Goal: Book appointment/travel/reservation

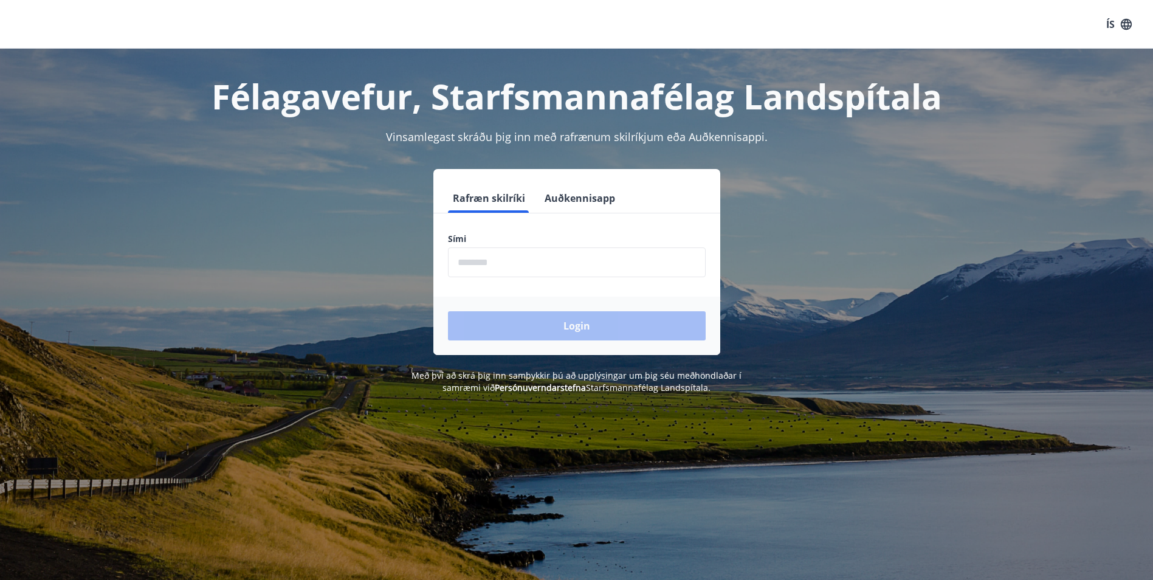
click at [637, 271] on input "phone" at bounding box center [577, 262] width 258 height 30
type input "********"
click at [584, 328] on button "Login" at bounding box center [577, 325] width 258 height 29
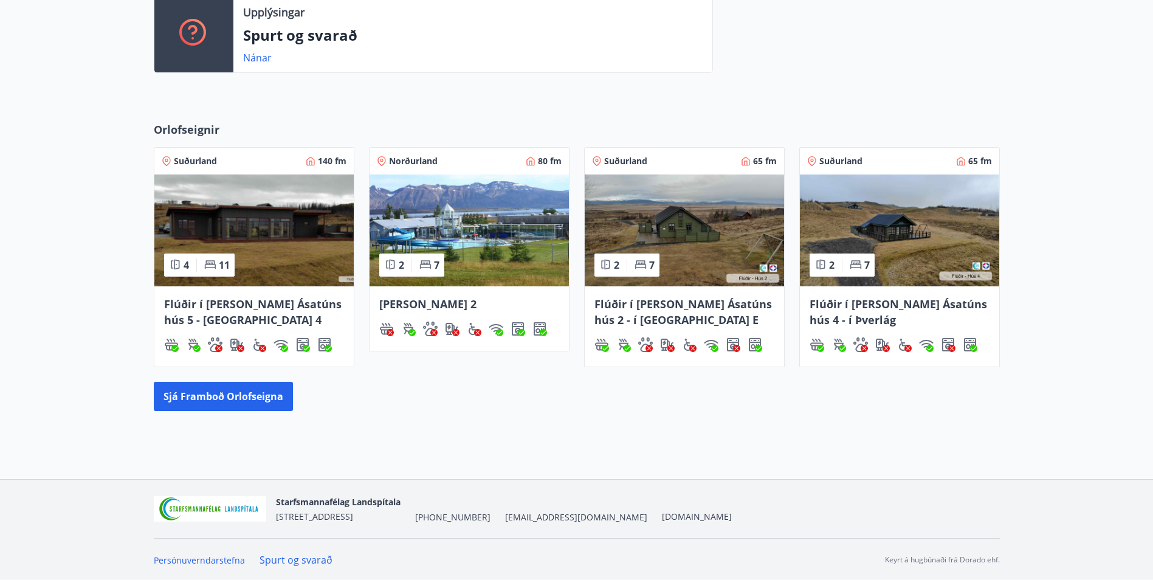
scroll to position [438, 0]
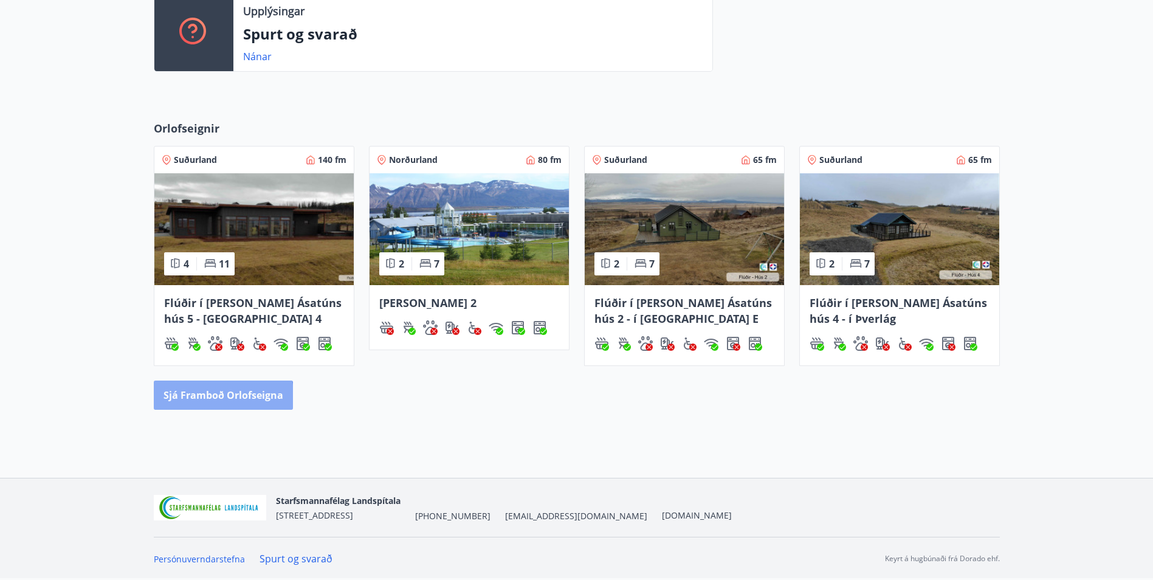
click at [202, 403] on button "Sjá framboð orlofseigna" at bounding box center [223, 395] width 139 height 29
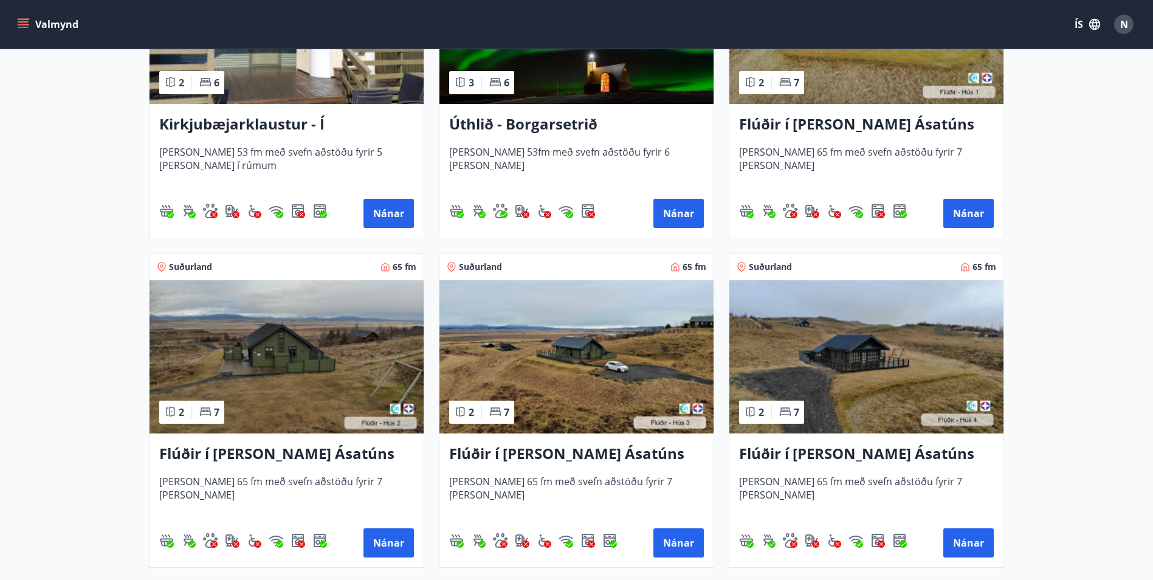
scroll to position [363, 0]
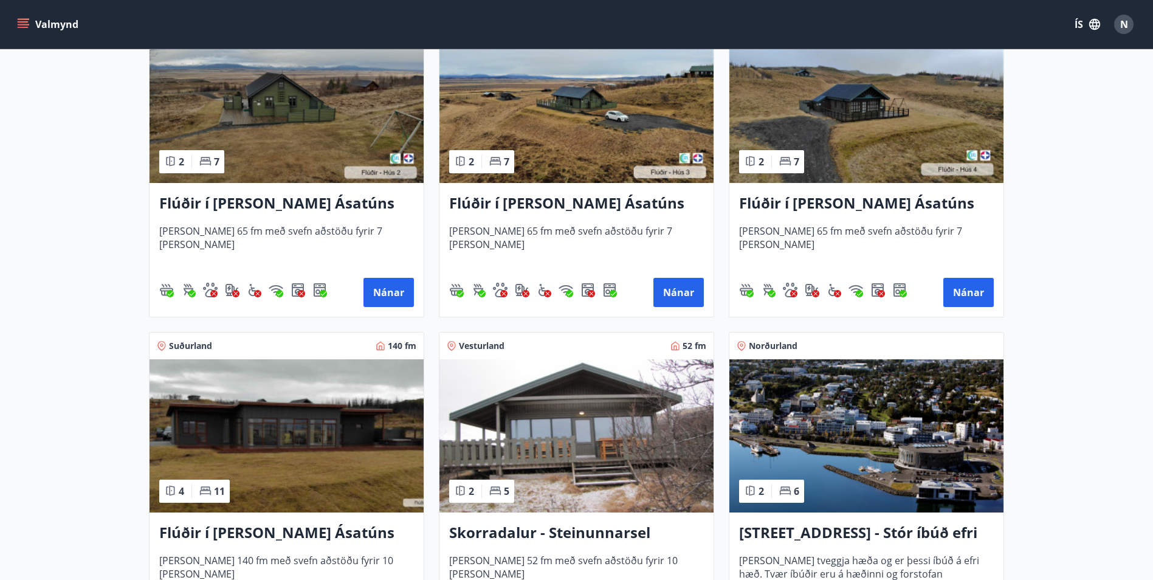
click at [301, 405] on img at bounding box center [287, 435] width 274 height 153
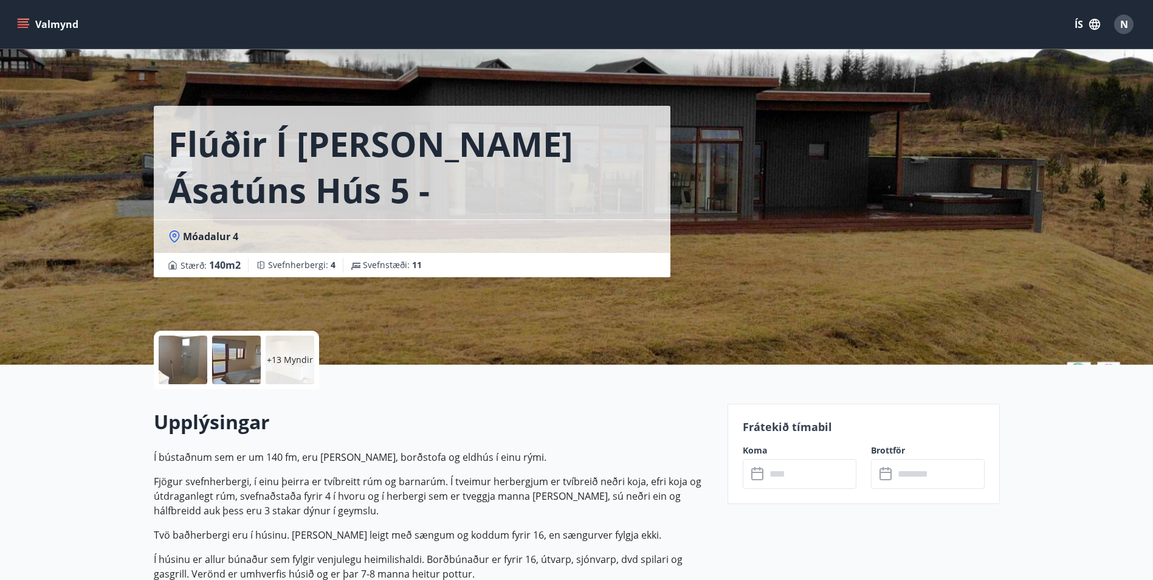
click at [830, 478] on input "text" at bounding box center [811, 474] width 91 height 30
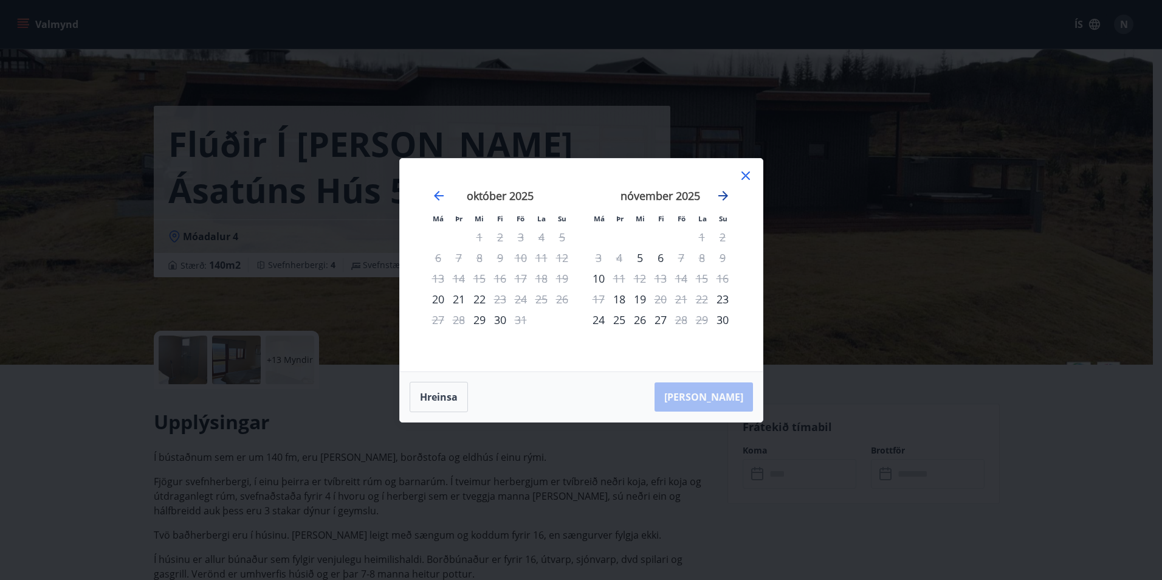
click at [726, 198] on icon "Move forward to switch to the next month." at bounding box center [724, 196] width 10 height 10
click at [719, 193] on icon "Move forward to switch to the next month." at bounding box center [723, 195] width 15 height 15
click at [442, 194] on icon "Move backward to switch to the previous month." at bounding box center [439, 195] width 15 height 15
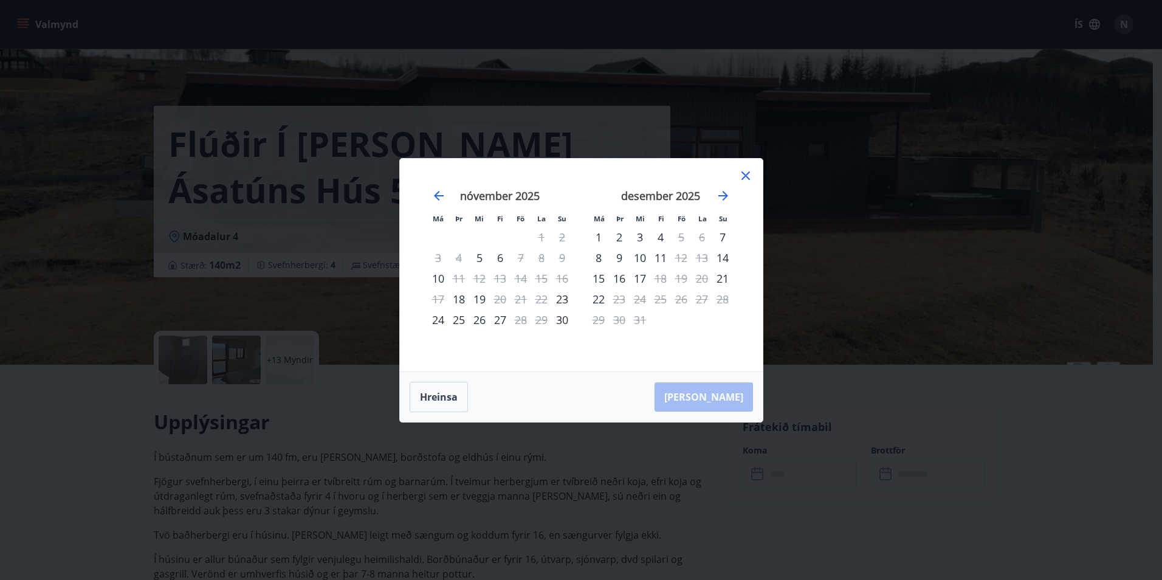
click at [741, 174] on icon at bounding box center [746, 175] width 15 height 15
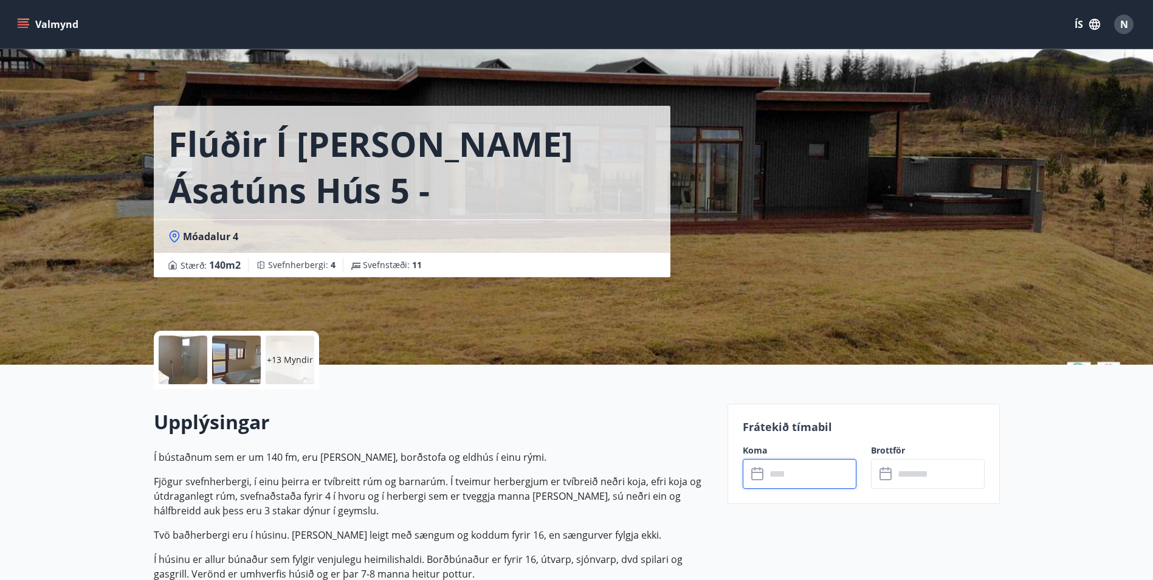
click at [805, 482] on input "text" at bounding box center [811, 474] width 91 height 30
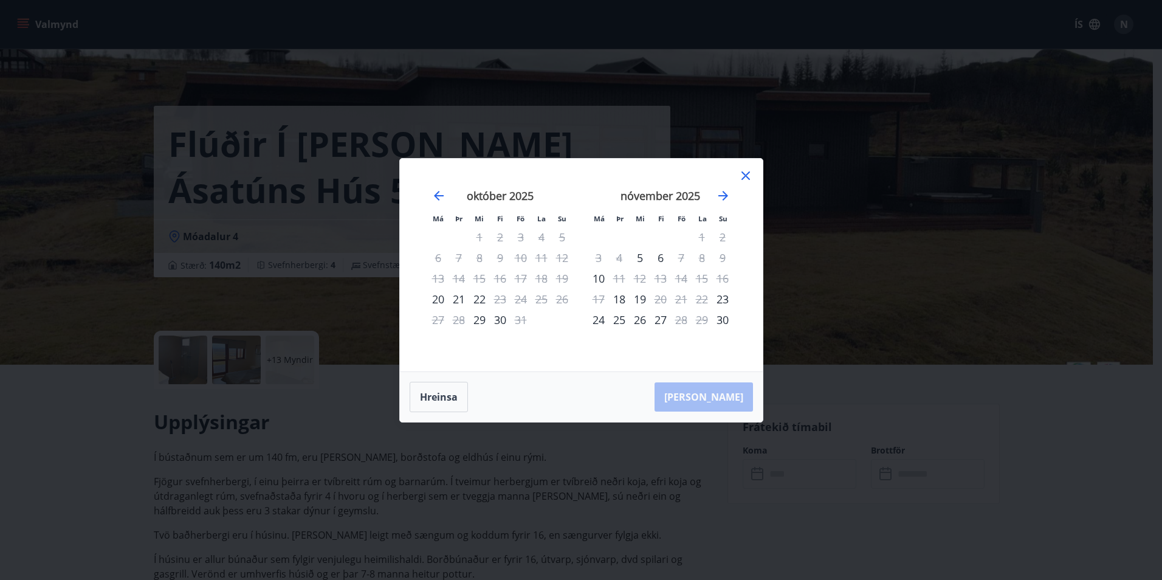
click at [748, 173] on icon at bounding box center [746, 175] width 9 height 9
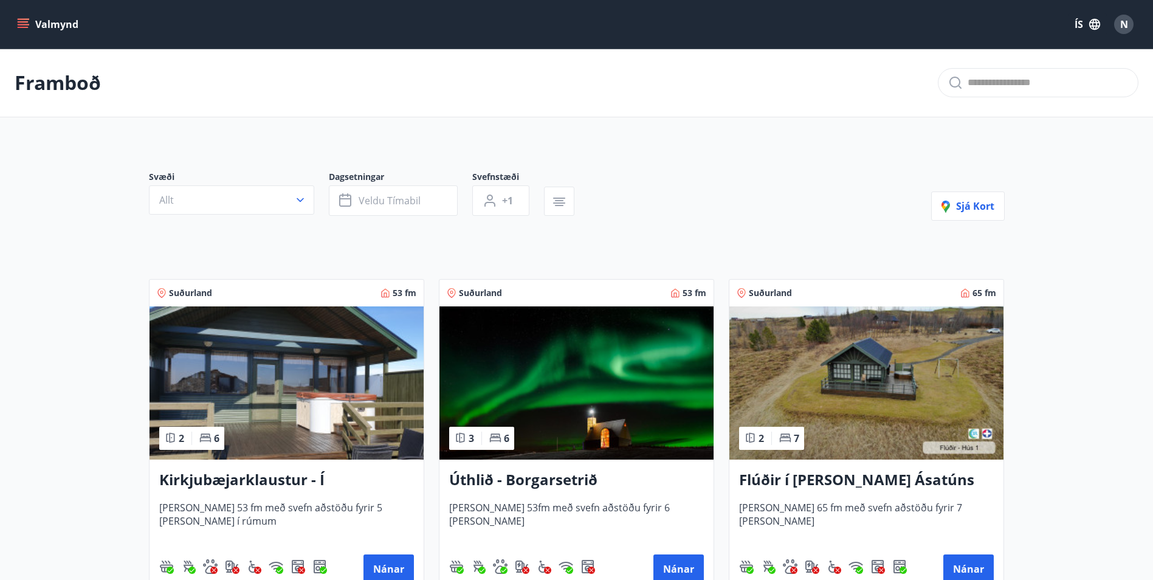
scroll to position [182, 0]
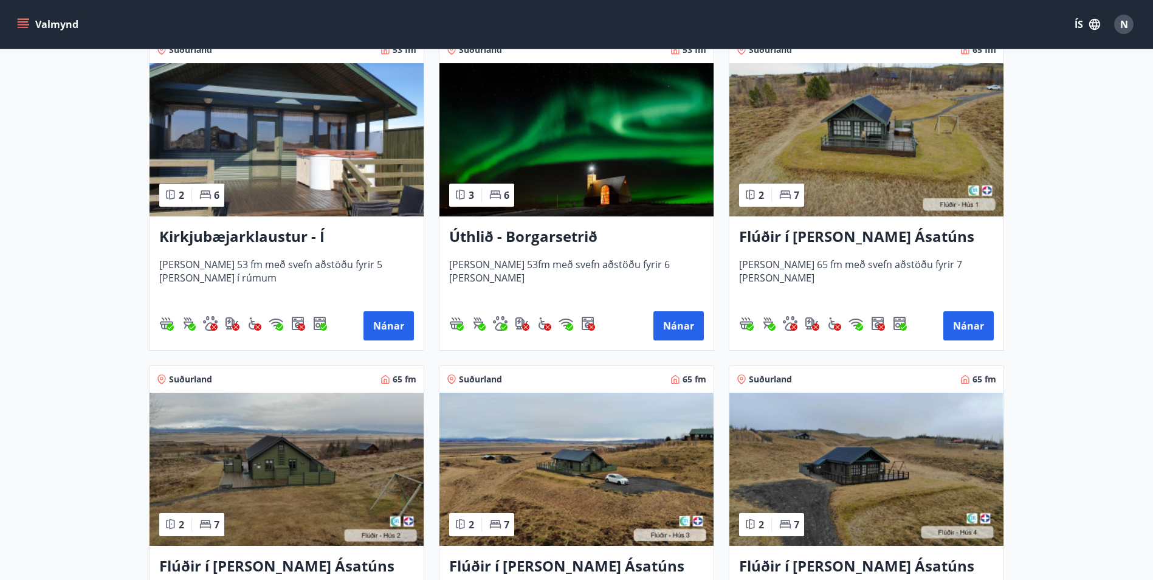
click at [876, 153] on img at bounding box center [866, 139] width 274 height 153
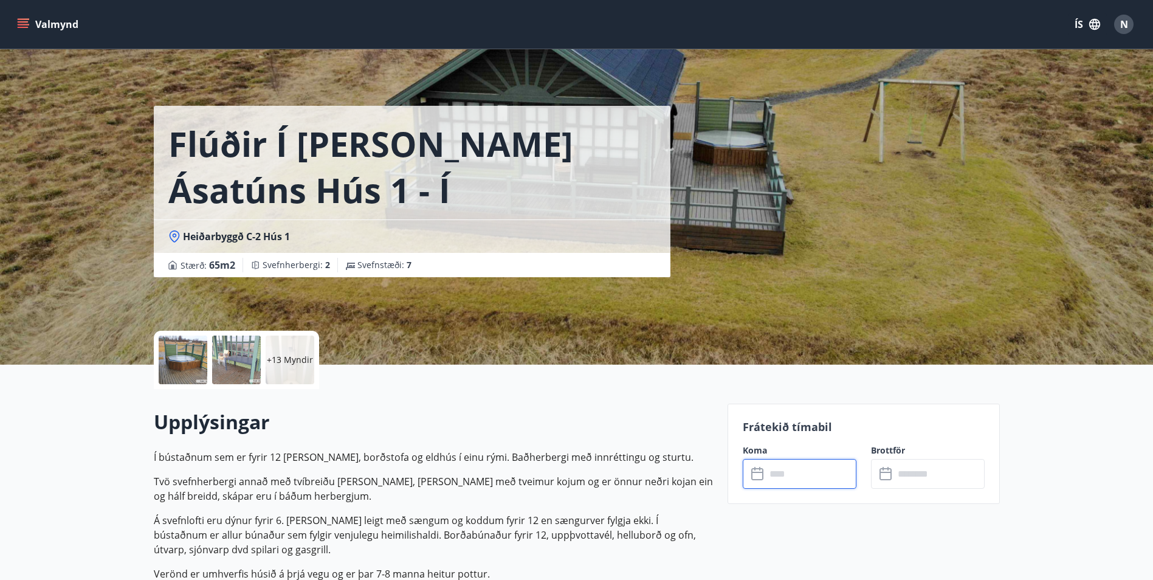
click at [805, 478] on input "text" at bounding box center [811, 474] width 91 height 30
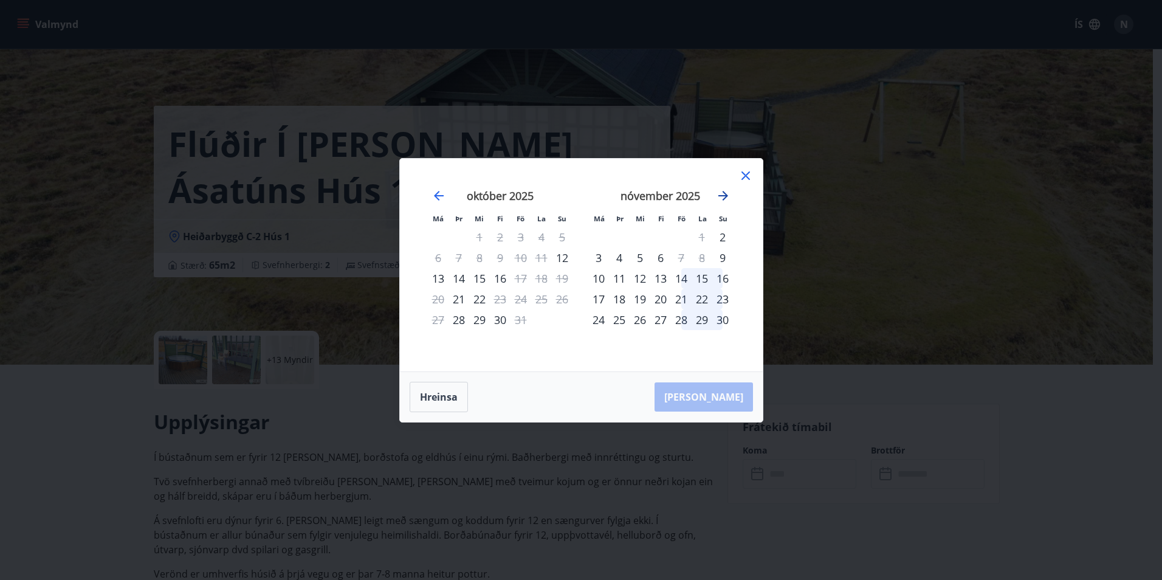
click at [725, 199] on icon "Move forward to switch to the next month." at bounding box center [723, 195] width 15 height 15
click at [679, 298] on div "26" at bounding box center [681, 299] width 21 height 21
click at [596, 325] on div "29" at bounding box center [598, 319] width 21 height 21
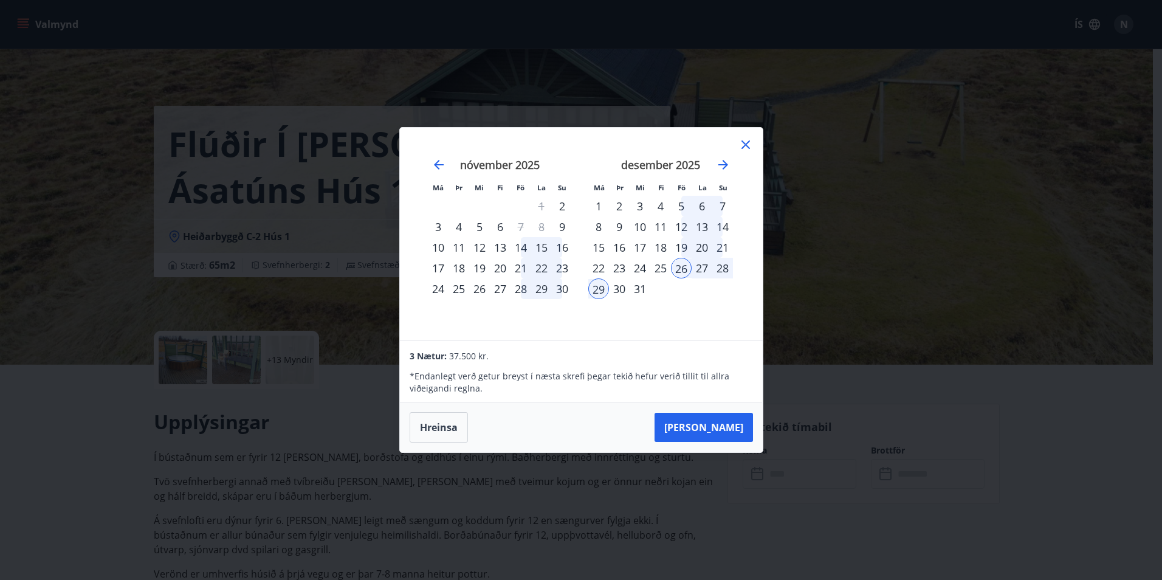
click at [753, 140] on div "Má Þr Mi Fi Fö La Su Má Þr Mi Fi Fö La Su [DATE] 1 2 3 4 5 6 7 8 9 10 11 12 13 …" at bounding box center [581, 234] width 363 height 213
click at [750, 143] on icon at bounding box center [746, 144] width 15 height 15
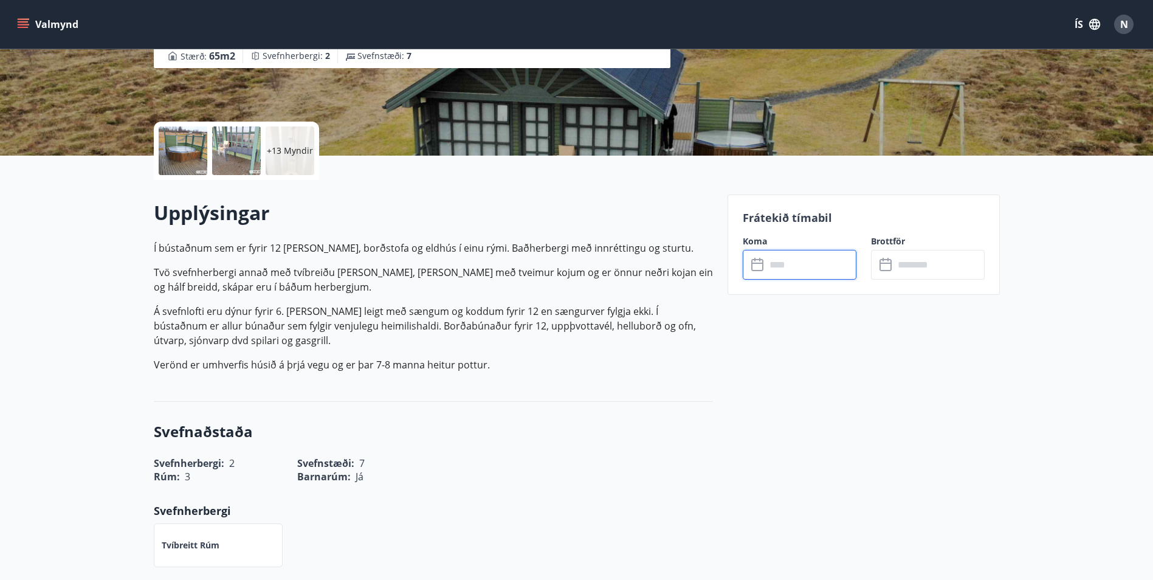
scroll to position [182, 0]
